Goal: Find specific page/section: Find specific page/section

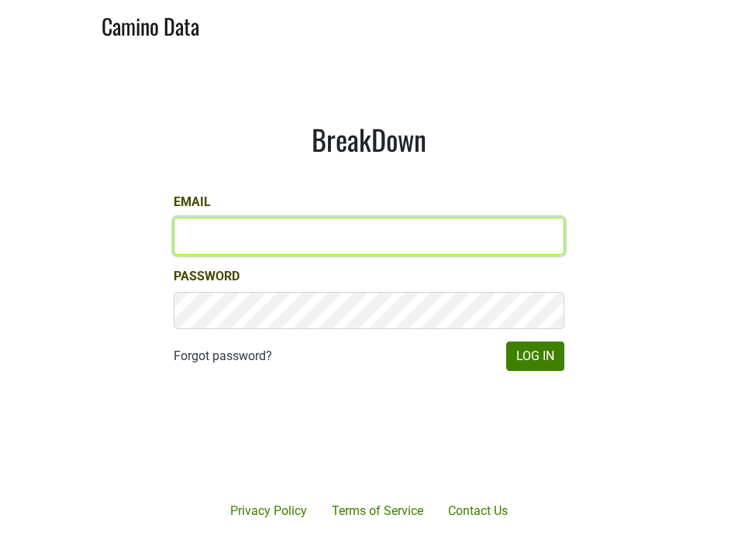
click at [279, 237] on input "Email" at bounding box center [369, 236] width 391 height 37
type input "steven@ashesdiamonds.com"
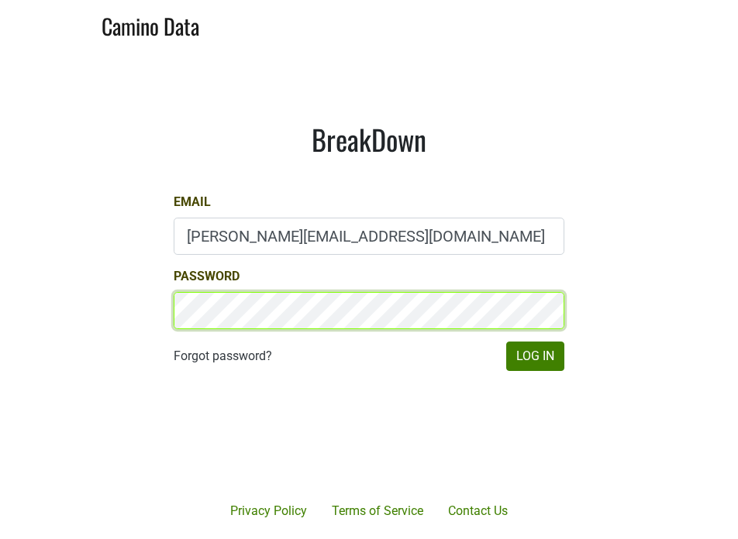
click at [506, 342] on button "Log In" at bounding box center [535, 356] width 58 height 29
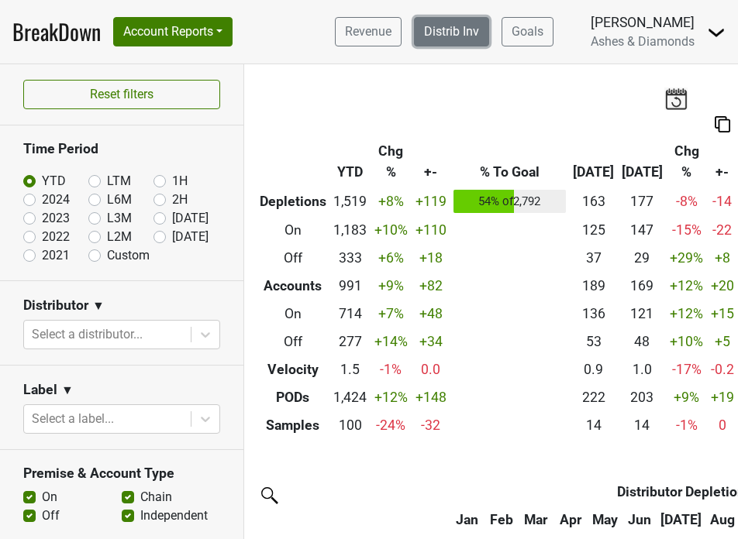
click at [448, 30] on link "Distrib Inv" at bounding box center [451, 31] width 75 height 29
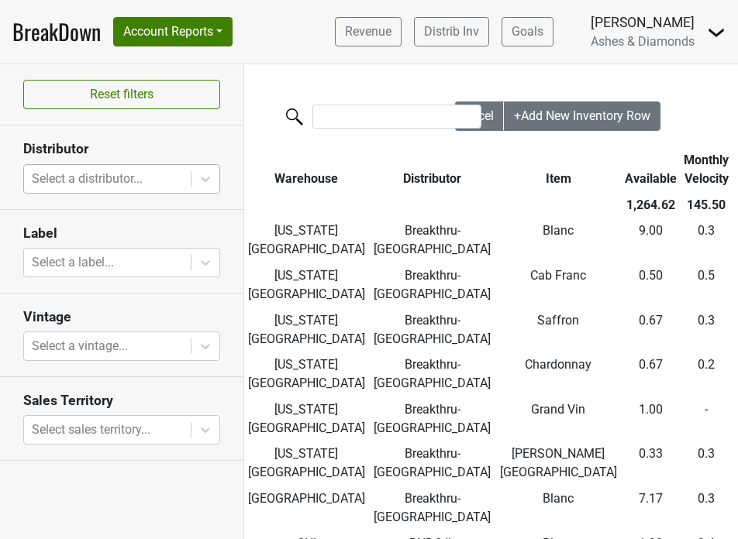
click at [97, 178] on div at bounding box center [107, 179] width 151 height 22
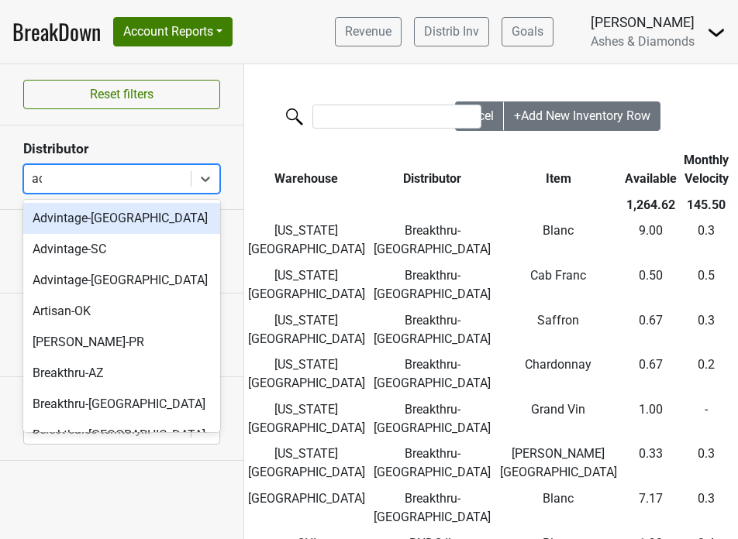
type input "adv"
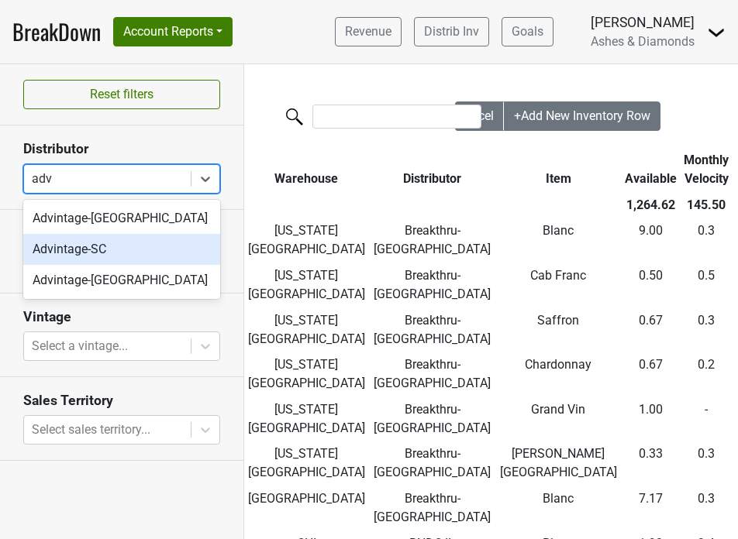
click at [100, 246] on div "Advintage-SC" at bounding box center [121, 249] width 197 height 31
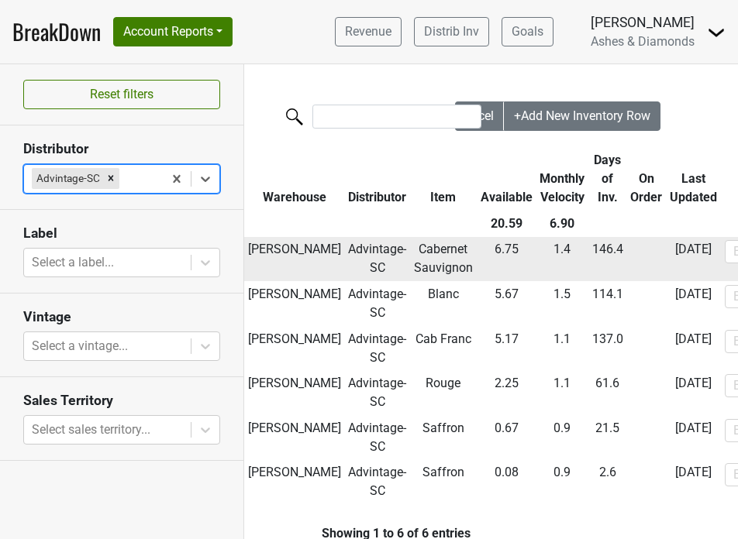
scroll to position [33, 0]
